Goal: Ask a question: Seek information or help from site administrators or community

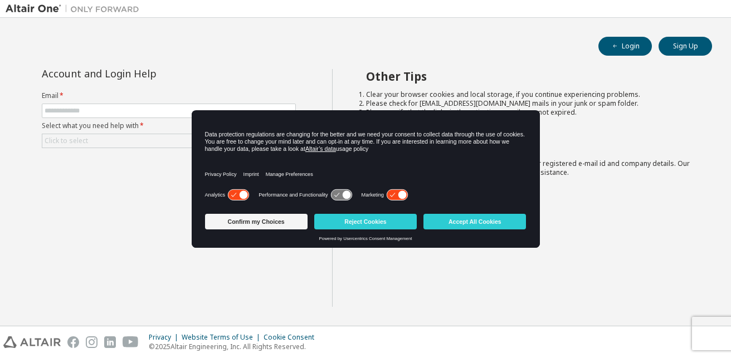
click at [236, 197] on icon at bounding box center [238, 195] width 21 height 11
click at [408, 198] on div "Analytics Performance and Functionality Marketing" at bounding box center [365, 198] width 321 height 22
click at [403, 198] on icon at bounding box center [402, 195] width 8 height 8
click at [278, 226] on button "Confirm my Choices" at bounding box center [256, 222] width 102 height 16
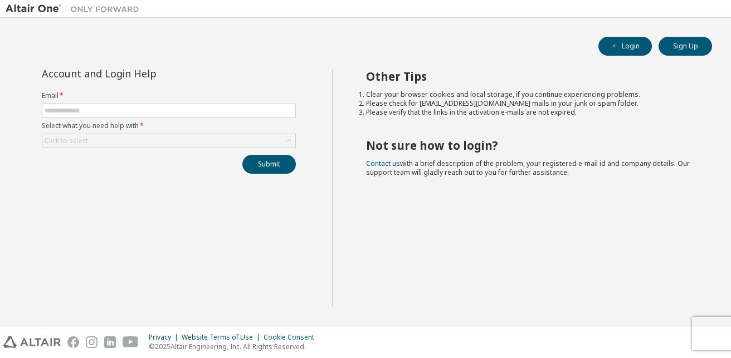
click at [198, 119] on form "Email * Select what you need help with * Click to select" at bounding box center [169, 119] width 254 height 57
click at [194, 114] on input "text" at bounding box center [169, 110] width 248 height 9
click at [163, 134] on div "Click to select" at bounding box center [169, 141] width 254 height 14
click at [159, 140] on div "Click to select" at bounding box center [168, 140] width 253 height 13
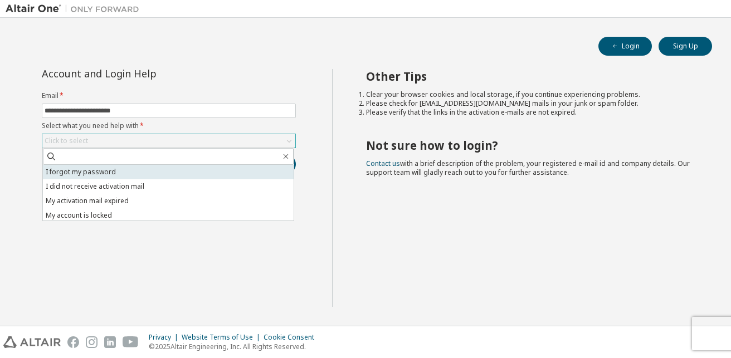
click at [149, 170] on li "I forgot my password" at bounding box center [168, 172] width 251 height 14
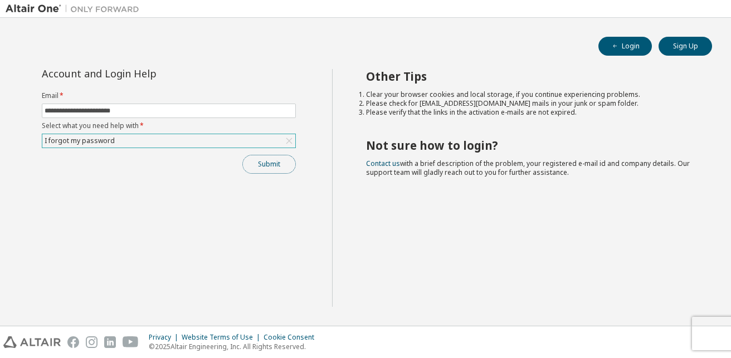
click at [256, 160] on button "Submit" at bounding box center [268, 164] width 53 height 19
click at [255, 169] on button "Submit" at bounding box center [268, 164] width 53 height 19
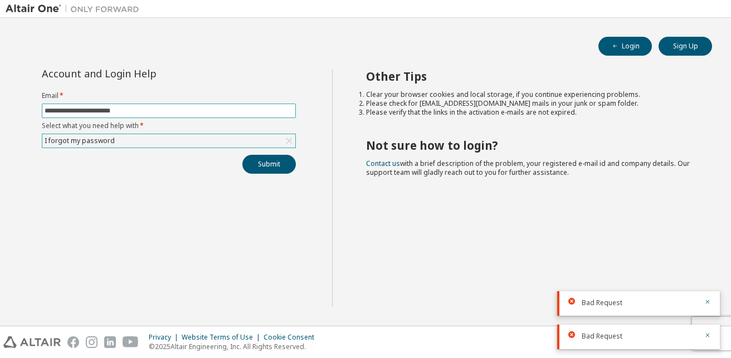
click at [87, 115] on span "**********" at bounding box center [169, 111] width 254 height 14
click at [92, 112] on input "**********" at bounding box center [169, 110] width 248 height 9
type input "**********"
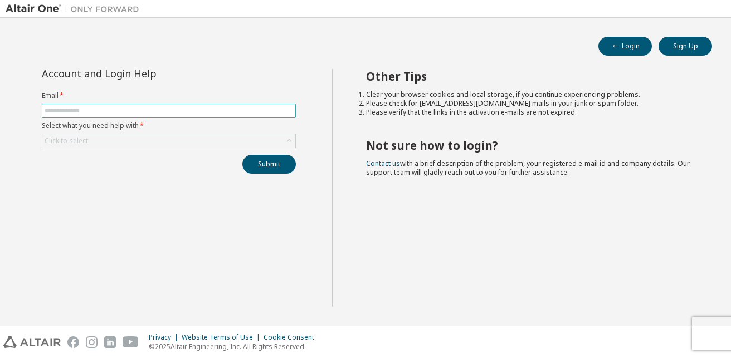
click at [160, 107] on input "text" at bounding box center [169, 110] width 248 height 9
click at [134, 106] on input "text" at bounding box center [169, 110] width 248 height 9
type input "**********"
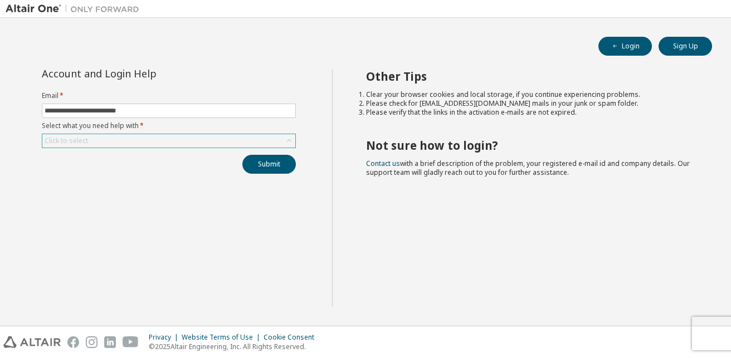
click at [80, 137] on div "Click to select" at bounding box center [66, 140] width 43 height 9
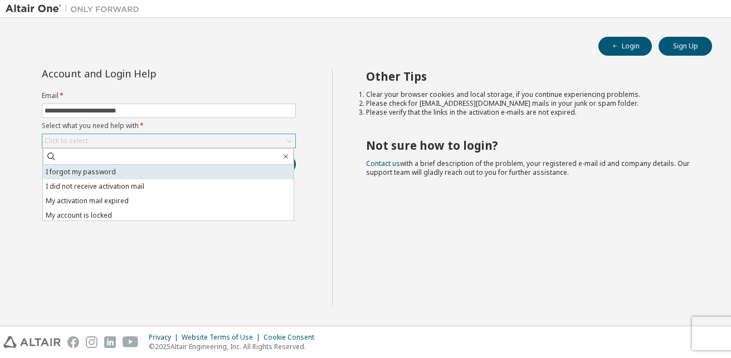
click at [92, 170] on li "I forgot my password" at bounding box center [168, 172] width 251 height 14
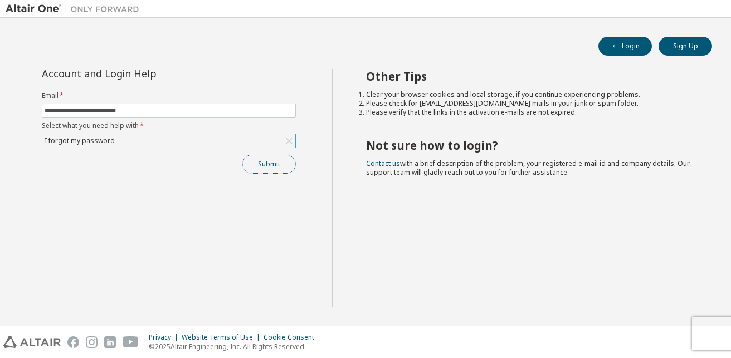
click at [273, 164] on button "Submit" at bounding box center [268, 164] width 53 height 19
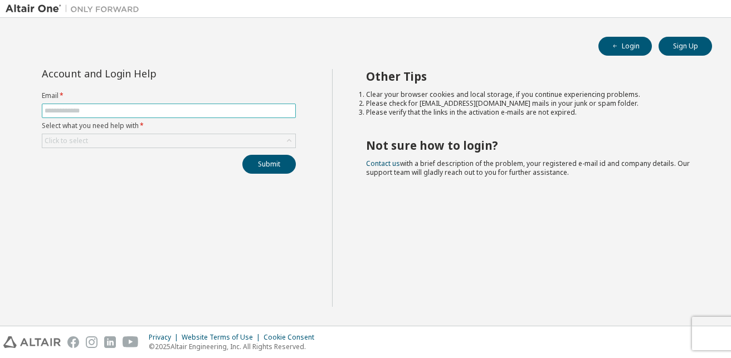
click at [170, 104] on span at bounding box center [169, 111] width 254 height 14
click at [166, 108] on input "text" at bounding box center [169, 110] width 248 height 9
type input "**********"
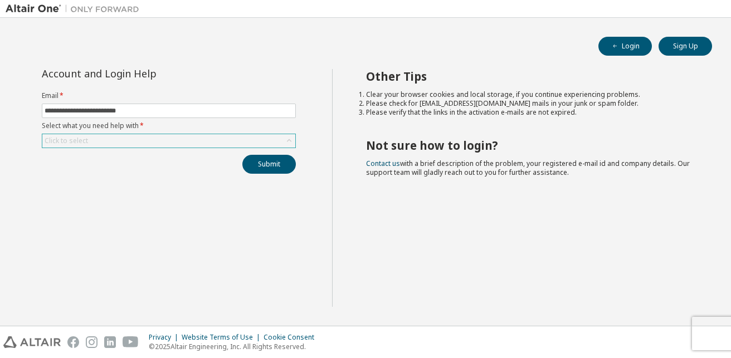
click at [150, 138] on div "Click to select" at bounding box center [168, 140] width 253 height 13
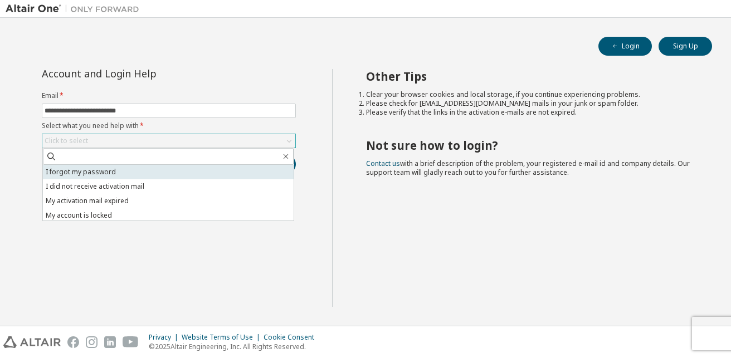
click at [129, 177] on li "I forgot my password" at bounding box center [168, 172] width 251 height 14
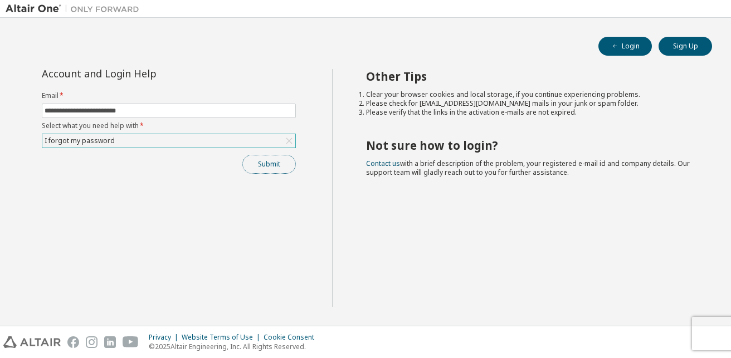
click at [264, 161] on button "Submit" at bounding box center [268, 164] width 53 height 19
